Goal: Task Accomplishment & Management: Use online tool/utility

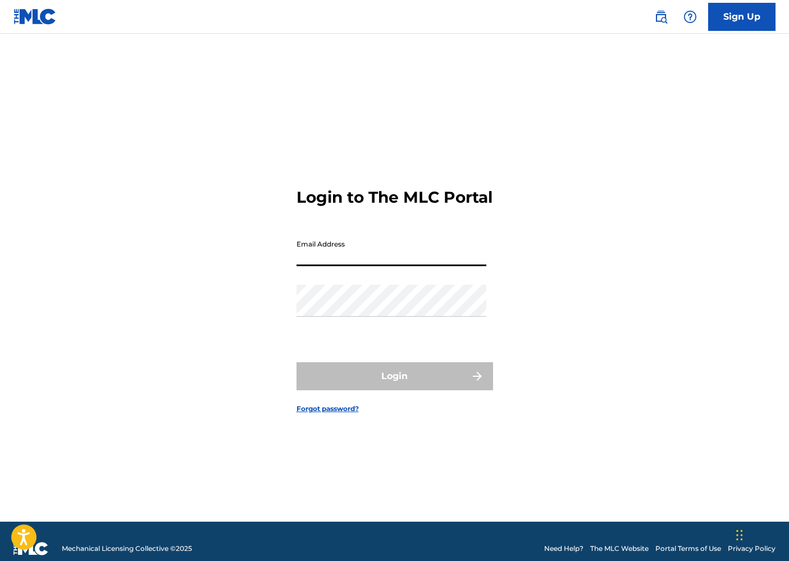
type input "[PERSON_NAME][EMAIL_ADDRESS][DOMAIN_NAME]"
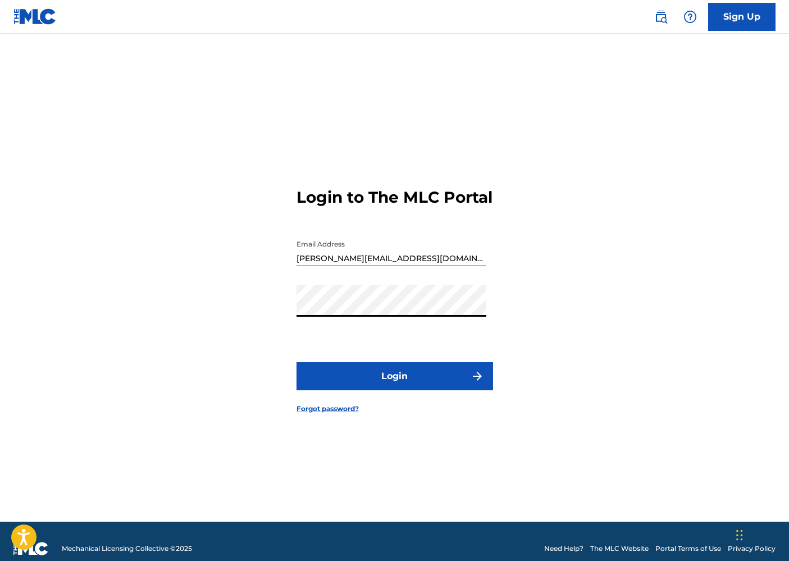
click at [390, 384] on button "Login" at bounding box center [394, 376] width 196 height 28
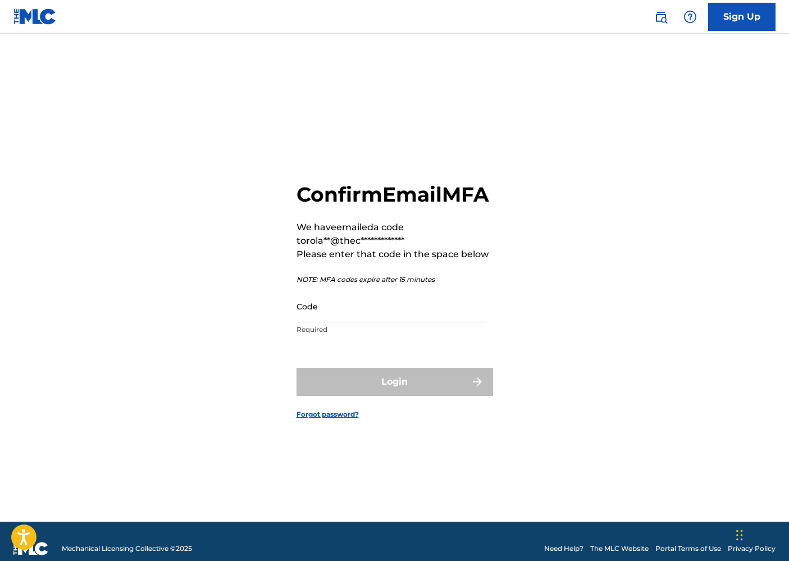
click at [326, 322] on input "Code" at bounding box center [391, 306] width 190 height 32
paste input "747663"
click at [382, 363] on form "**********" at bounding box center [394, 292] width 196 height 460
click at [362, 322] on input "747663" at bounding box center [391, 306] width 190 height 32
click at [352, 316] on input "747663" at bounding box center [391, 306] width 190 height 32
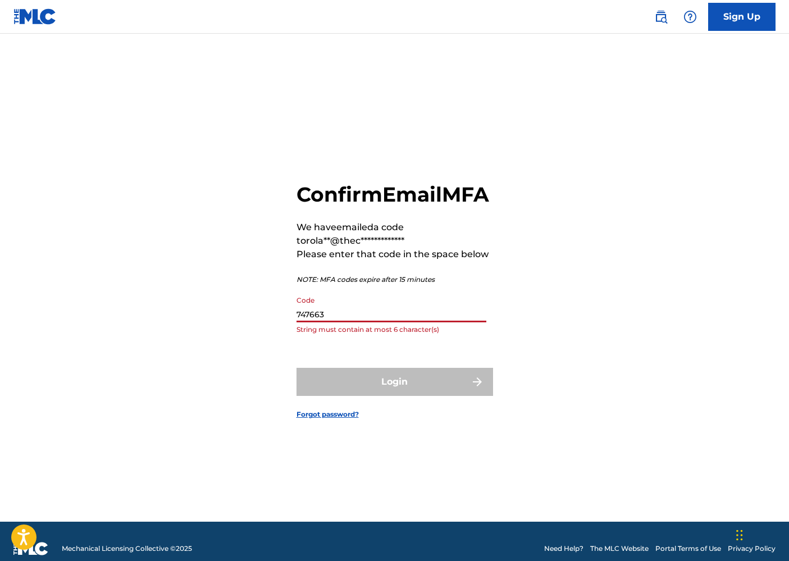
drag, startPoint x: 338, startPoint y: 325, endPoint x: 260, endPoint y: 324, distance: 78.0
click at [260, 324] on div "**********" at bounding box center [395, 292] width 786 height 460
paste input
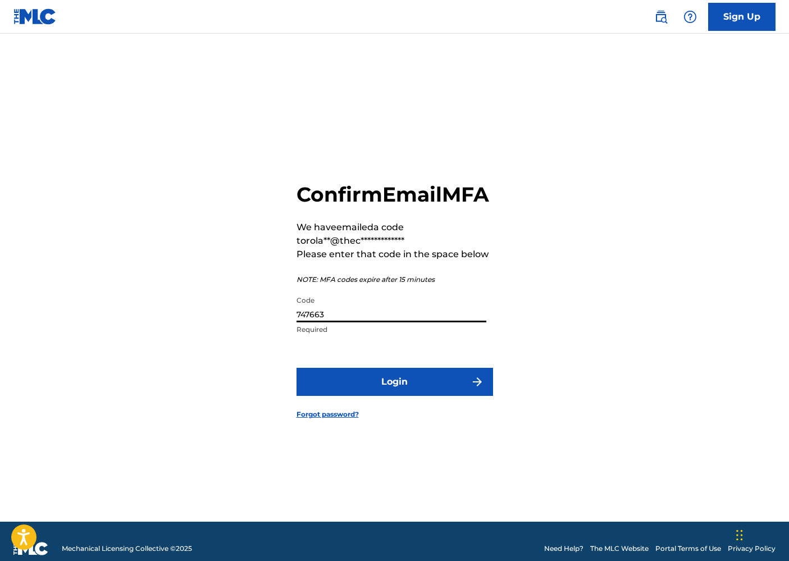
type input "747663"
click at [400, 392] on button "Login" at bounding box center [394, 382] width 196 height 28
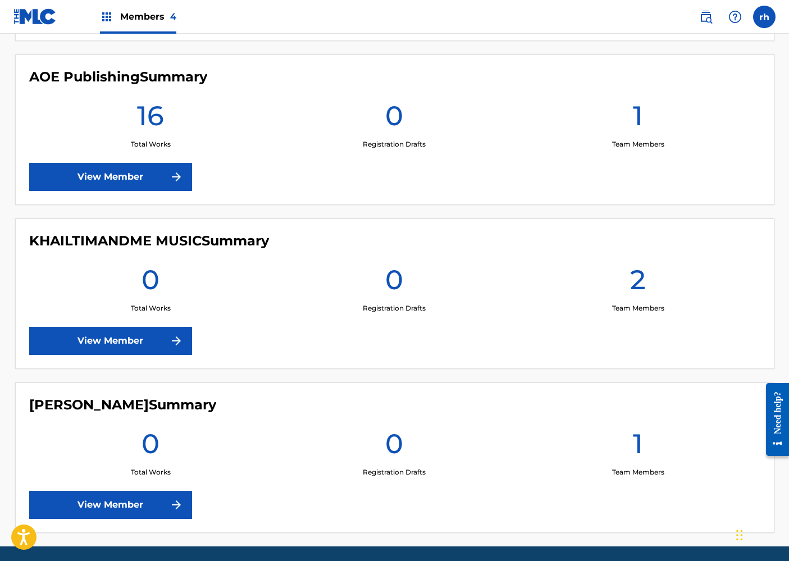
scroll to position [487, 0]
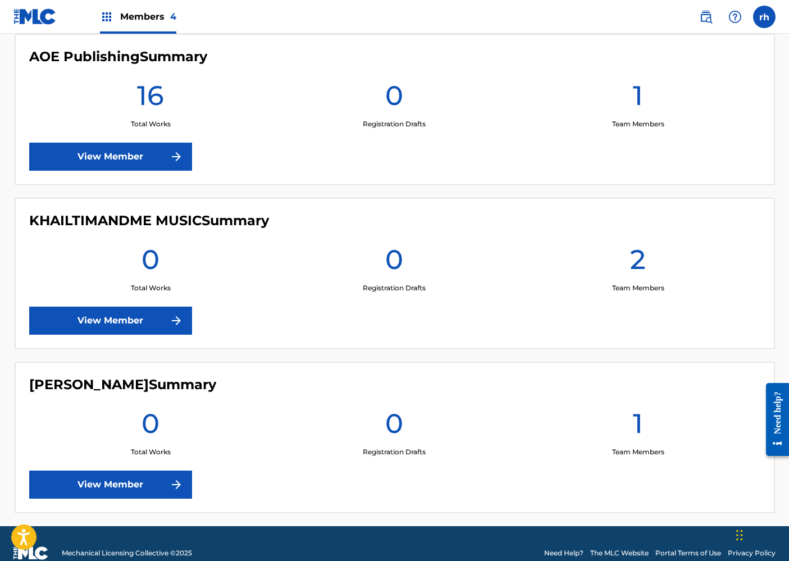
click at [145, 164] on link "View Member" at bounding box center [110, 157] width 163 height 28
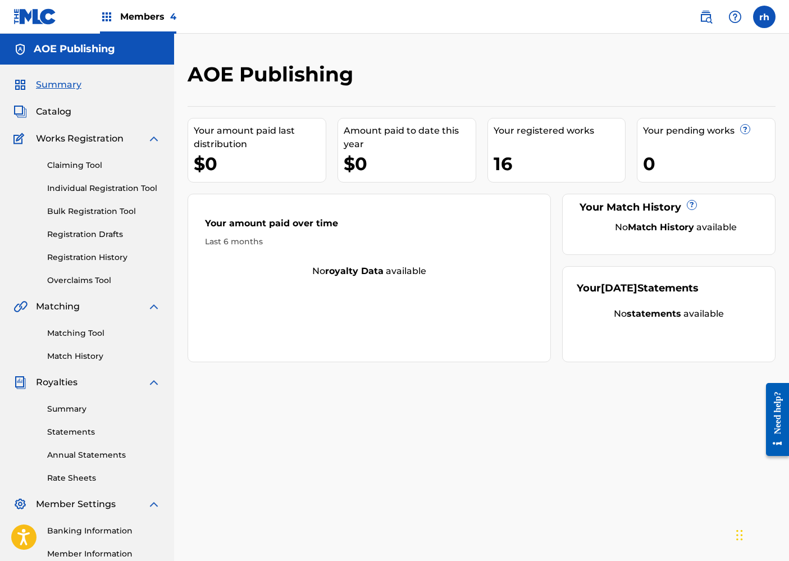
click at [96, 167] on link "Claiming Tool" at bounding box center [103, 165] width 113 height 12
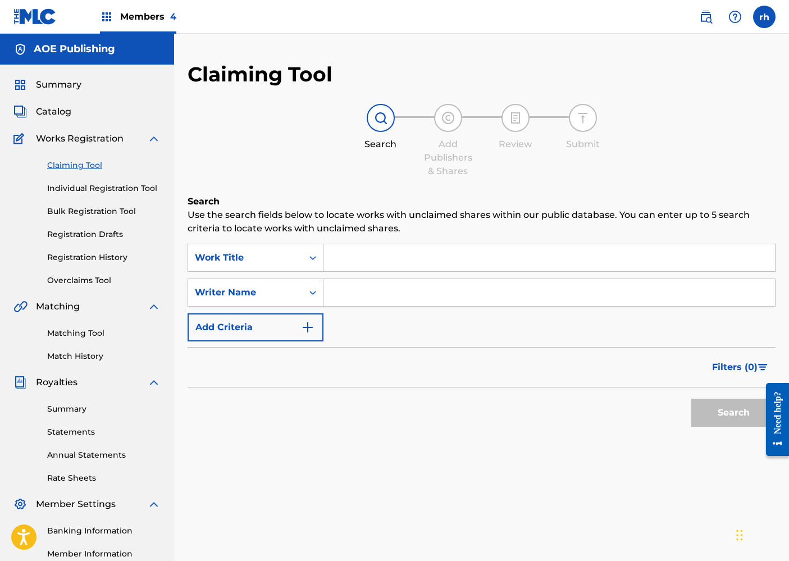
click at [383, 255] on input "Search Form" at bounding box center [548, 257] width 451 height 27
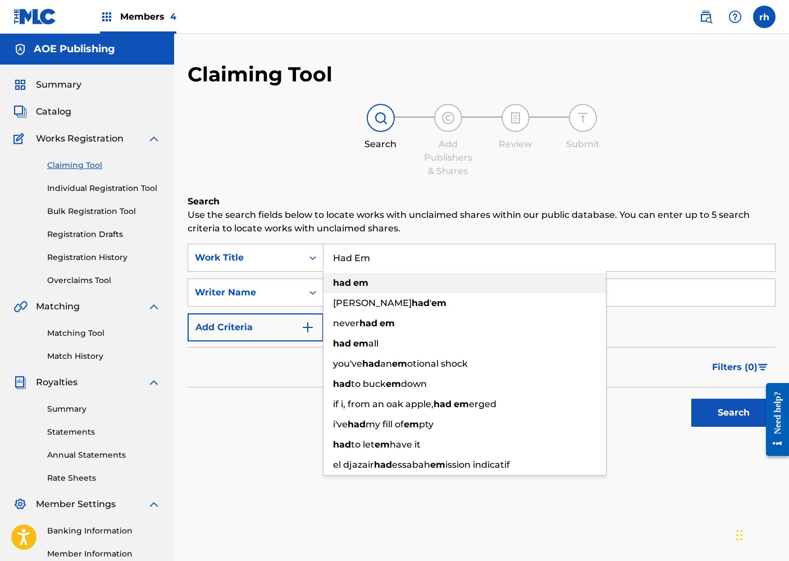
click at [387, 286] on div "had em" at bounding box center [464, 283] width 282 height 20
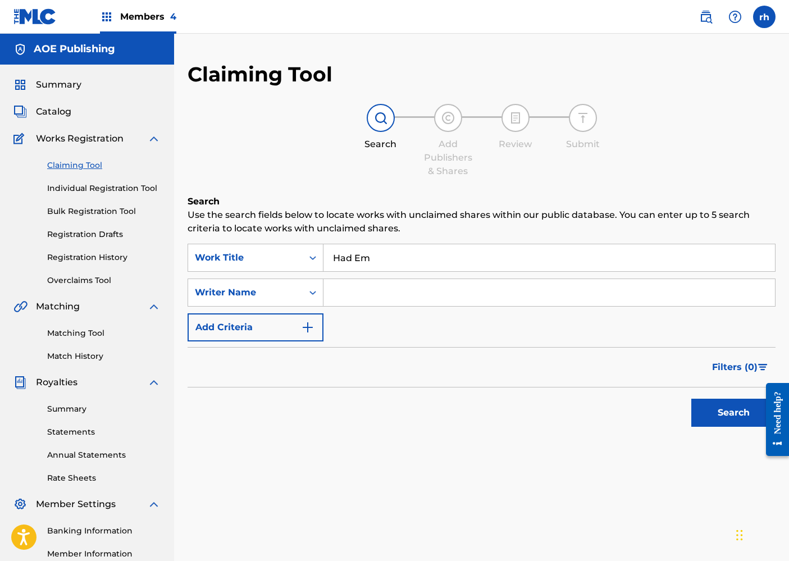
type input "had em"
click at [359, 295] on input "Search Form" at bounding box center [548, 292] width 451 height 27
type input "[PERSON_NAME]"
click at [738, 420] on button "Search" at bounding box center [733, 413] width 84 height 28
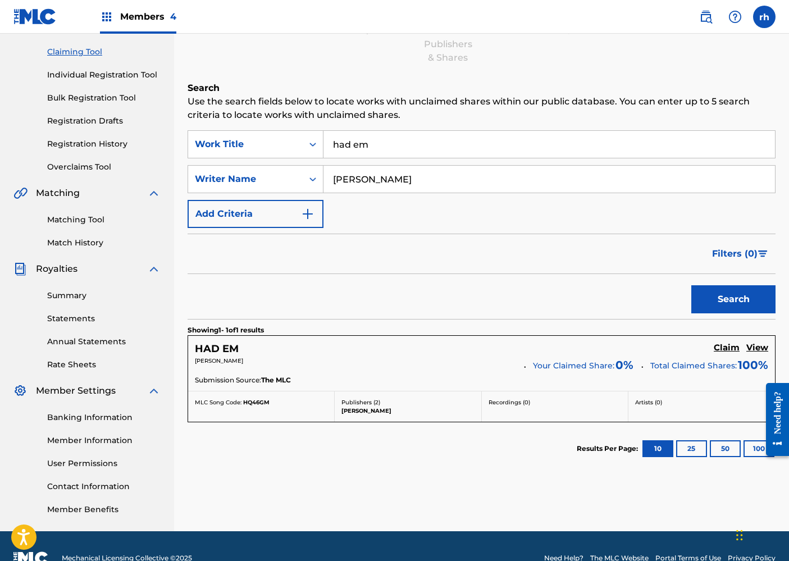
scroll to position [138, 0]
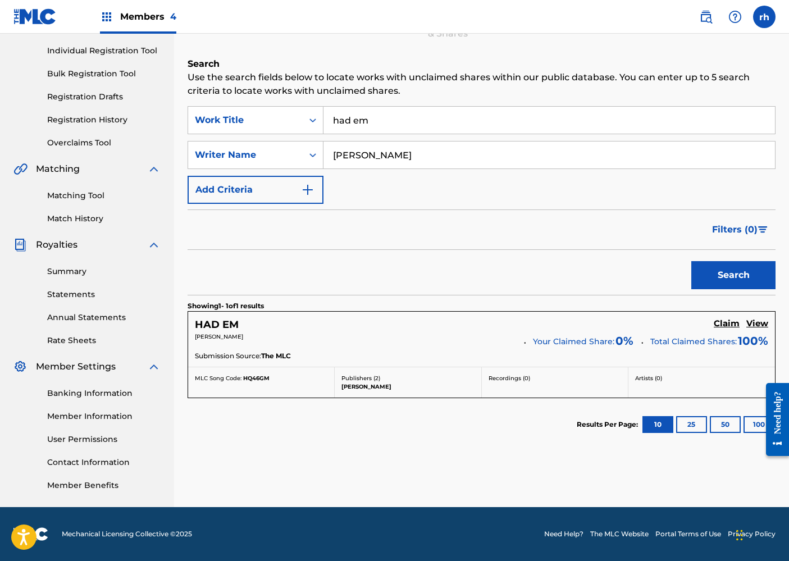
click at [759, 325] on h5 "View" at bounding box center [757, 323] width 22 height 11
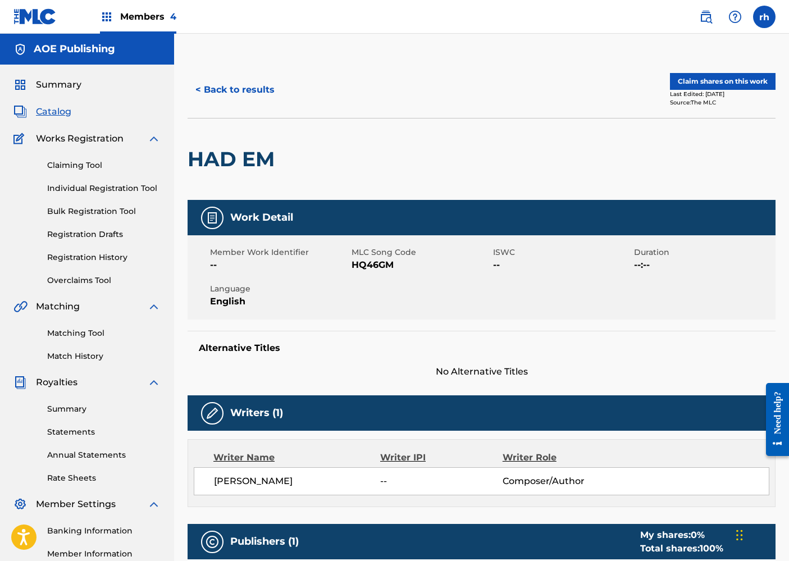
click at [228, 90] on button "< Back to results" at bounding box center [234, 90] width 95 height 28
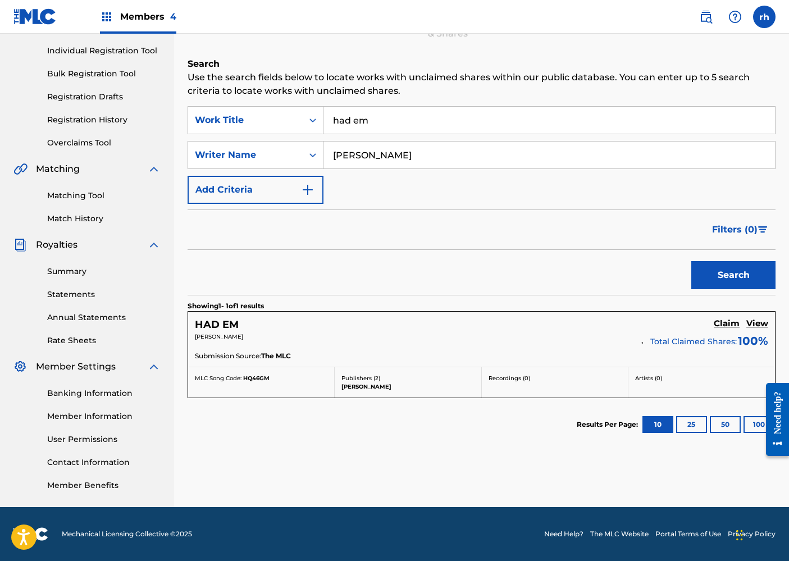
scroll to position [138, 0]
click at [758, 326] on h5 "View" at bounding box center [757, 323] width 22 height 11
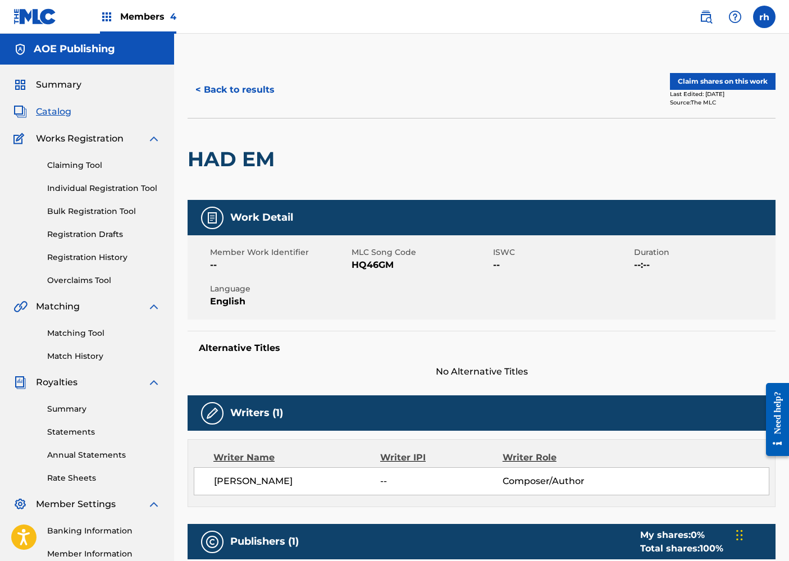
click at [615, 321] on div "Work Detail Member Work Identifier -- MLC Song Code HQ46GM ISWC -- Duration --:…" at bounding box center [481, 289] width 588 height 178
click at [256, 86] on button "< Back to results" at bounding box center [234, 90] width 95 height 28
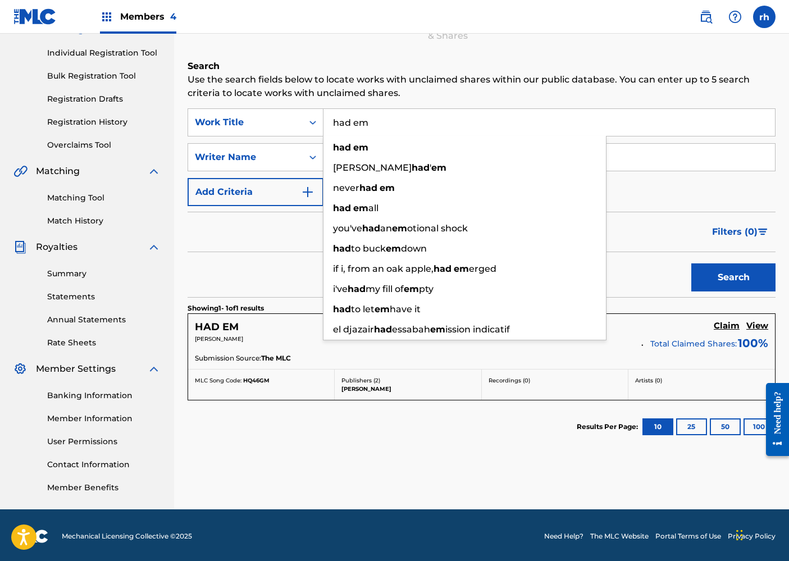
drag, startPoint x: 388, startPoint y: 122, endPoint x: 305, endPoint y: 108, distance: 84.3
click at [305, 108] on div "SearchWithCriteria755dfd49-41be-4d4e-abb2-79a30eb6abd2 Work Title had em had [P…" at bounding box center [481, 122] width 588 height 28
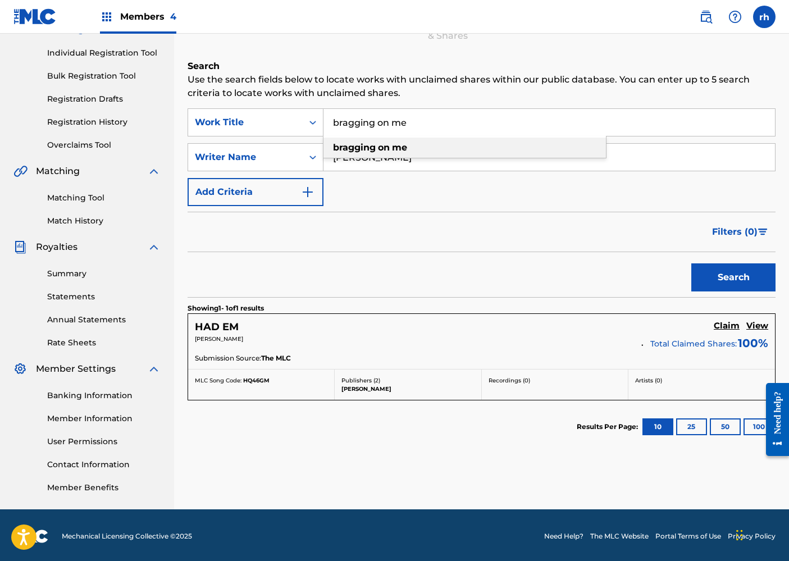
type input "bragging on me"
click at [374, 147] on strong "bragging" at bounding box center [354, 147] width 43 height 11
click at [734, 278] on button "Search" at bounding box center [733, 277] width 84 height 28
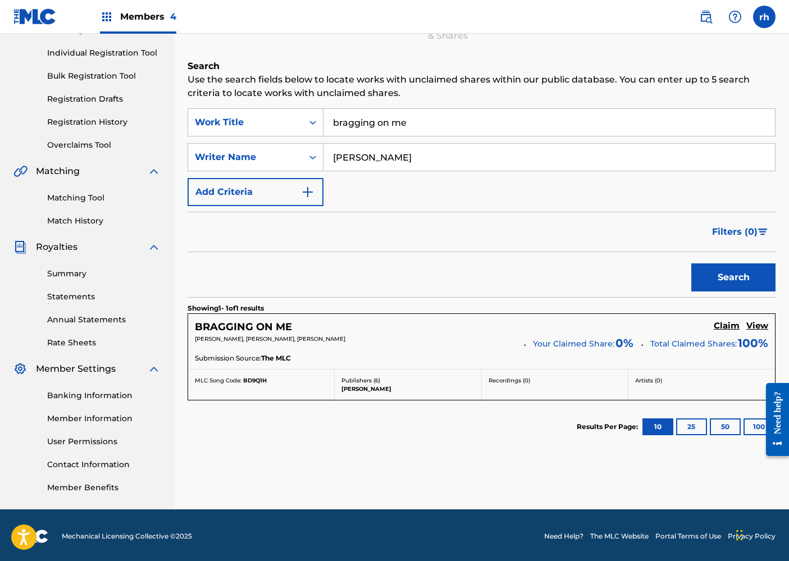
click at [758, 326] on h5 "View" at bounding box center [757, 325] width 22 height 11
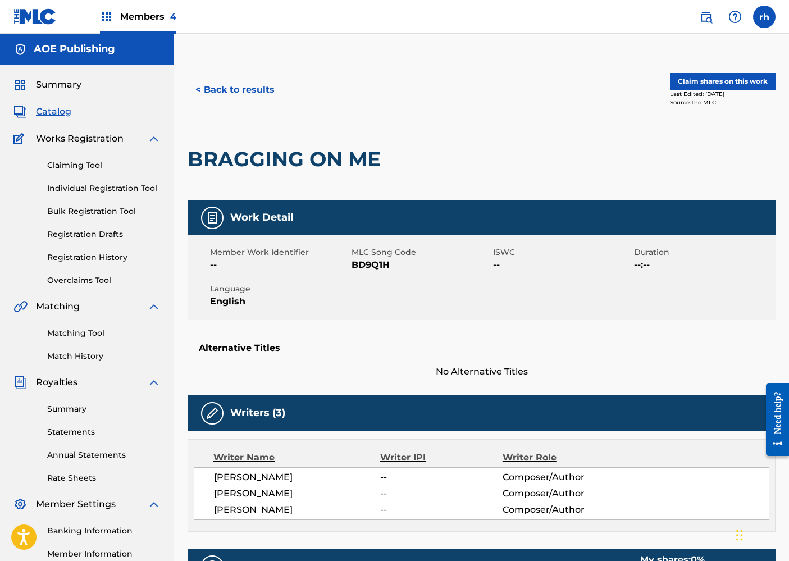
click at [504, 278] on div "Member Work Identifier -- MLC Song Code BD9Q1H ISWC -- Duration --:-- Language …" at bounding box center [481, 277] width 588 height 84
click at [259, 87] on button "< Back to results" at bounding box center [234, 90] width 95 height 28
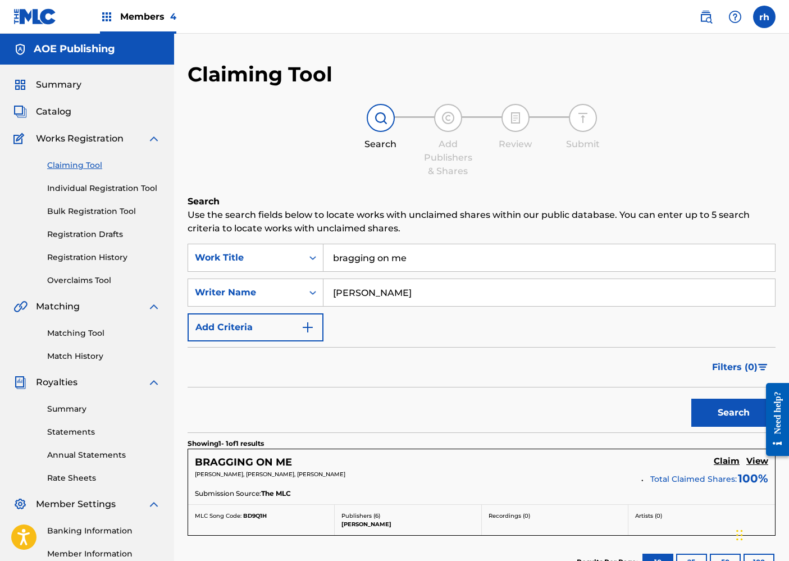
scroll to position [135, 0]
